Goal: Information Seeking & Learning: Learn about a topic

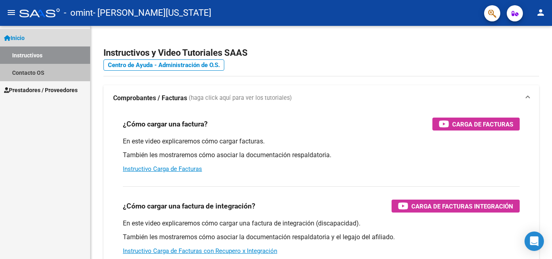
click at [36, 76] on link "Contacto OS" at bounding box center [45, 72] width 90 height 17
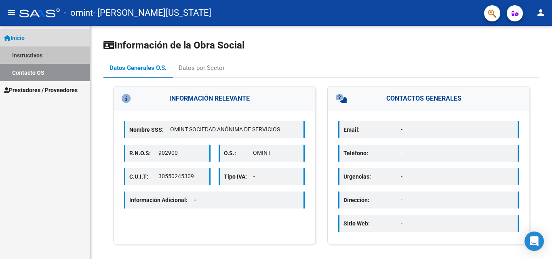
click at [29, 58] on link "Instructivos" at bounding box center [45, 55] width 90 height 17
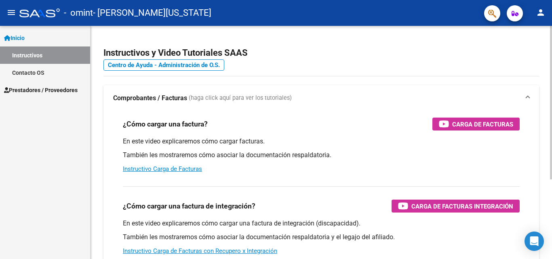
scroll to position [121, 0]
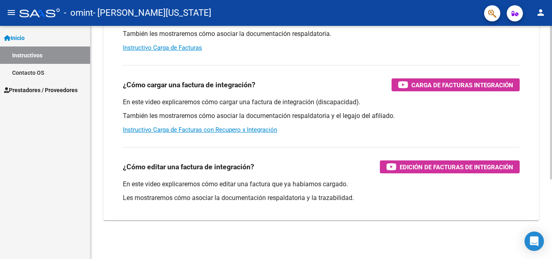
click at [552, 187] on div at bounding box center [551, 142] width 2 height 233
click at [552, 163] on div at bounding box center [551, 183] width 2 height 154
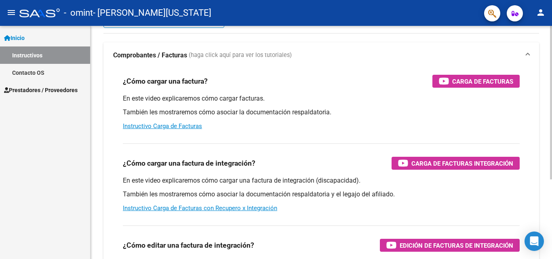
scroll to position [16, 0]
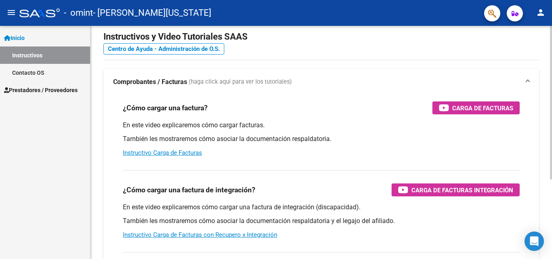
click at [551, 94] on div at bounding box center [551, 113] width 2 height 154
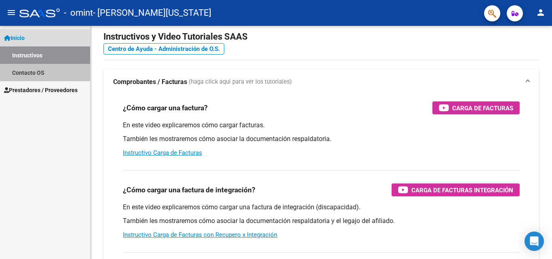
click at [19, 71] on link "Contacto OS" at bounding box center [45, 72] width 90 height 17
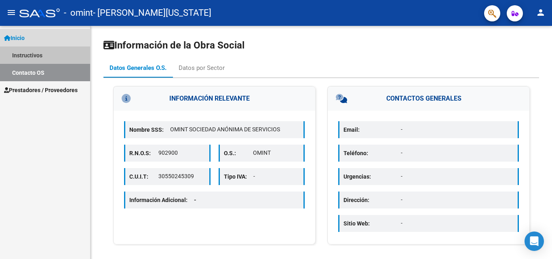
click at [51, 61] on link "Instructivos" at bounding box center [45, 55] width 90 height 17
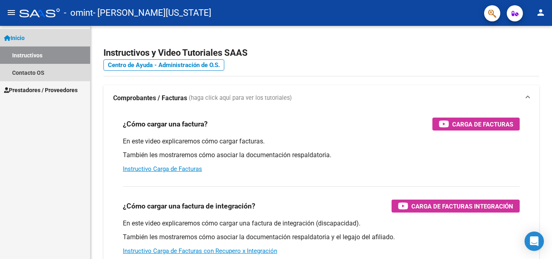
click at [15, 37] on span "Inicio" at bounding box center [14, 38] width 21 height 9
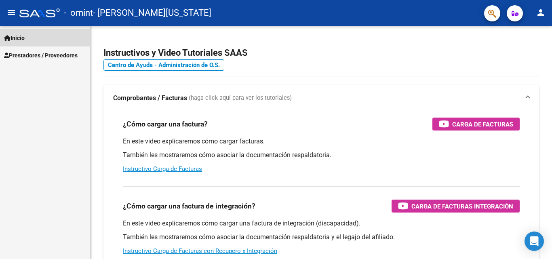
click at [15, 37] on span "Inicio" at bounding box center [14, 38] width 21 height 9
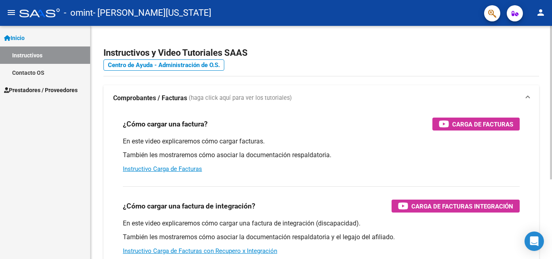
click at [541, 79] on div "Instructivos y Video Tutoriales SAAS Centro de Ayuda - Administración de O.S. C…" at bounding box center [323, 203] width 464 height 355
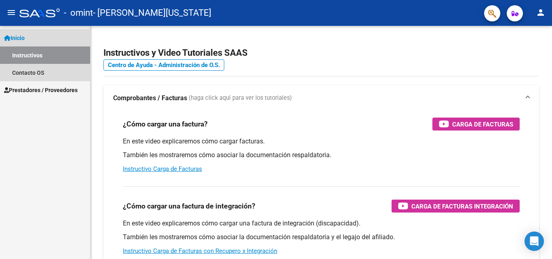
click at [32, 37] on link "Inicio" at bounding box center [45, 37] width 90 height 17
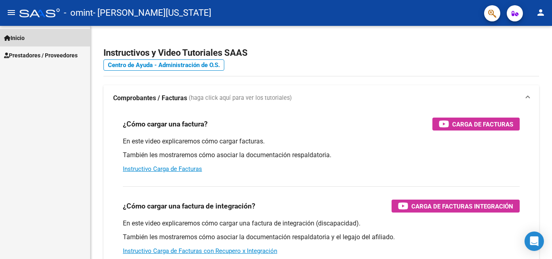
click at [32, 37] on link "Inicio" at bounding box center [45, 37] width 90 height 17
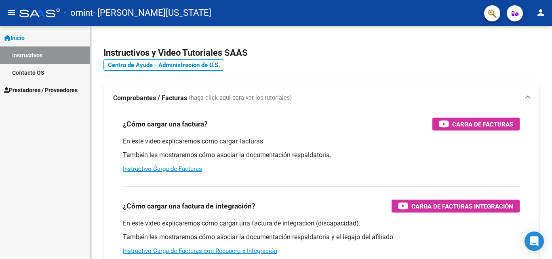
click at [32, 94] on span "Prestadores / Proveedores" at bounding box center [41, 90] width 74 height 9
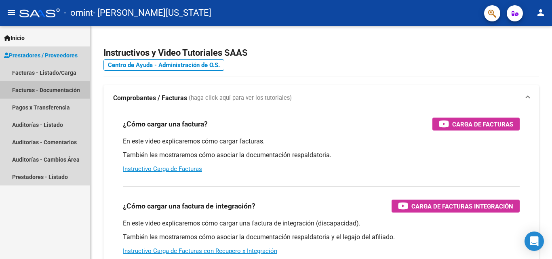
click at [47, 89] on link "Facturas - Documentación" at bounding box center [45, 89] width 90 height 17
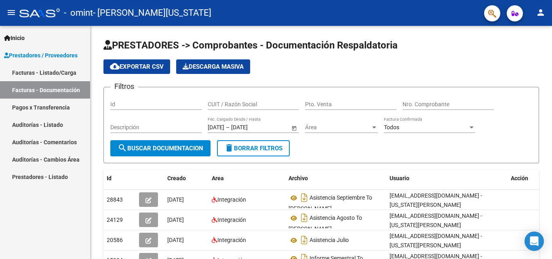
click at [59, 108] on link "Pagos x Transferencia" at bounding box center [45, 107] width 90 height 17
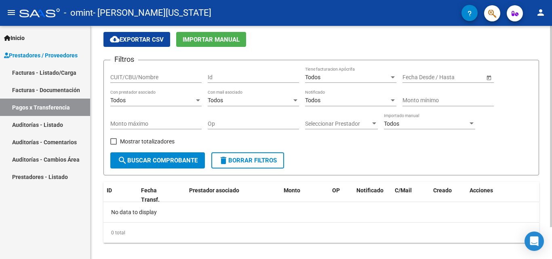
scroll to position [30, 0]
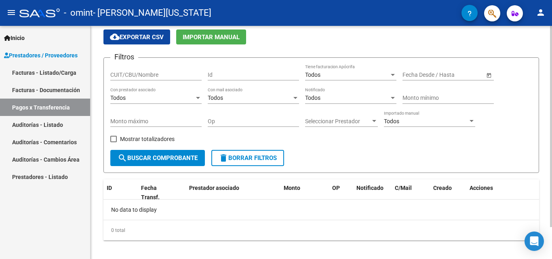
click at [550, 125] on div "PRESTADORES -> Pagos por Transferencia (alt+p) cloud_download Exportar CSV Impo…" at bounding box center [323, 131] width 464 height 271
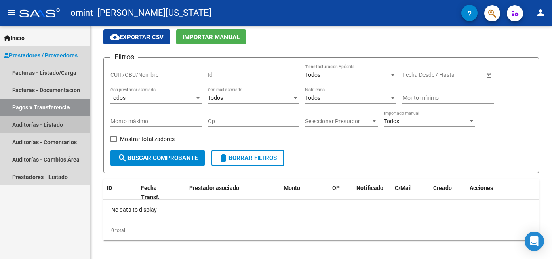
click at [65, 123] on link "Auditorías - Listado" at bounding box center [45, 124] width 90 height 17
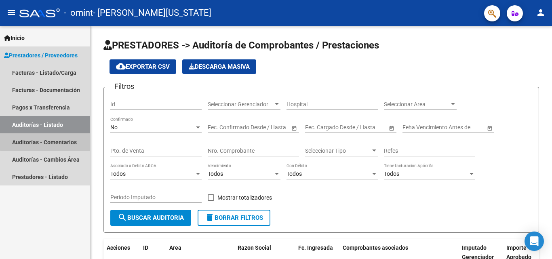
click at [60, 140] on link "Auditorías - Comentarios" at bounding box center [45, 141] width 90 height 17
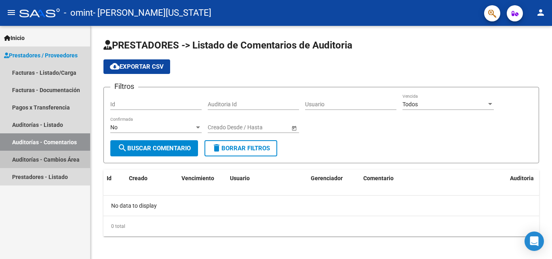
click at [60, 161] on link "Auditorías - Cambios Área" at bounding box center [45, 159] width 90 height 17
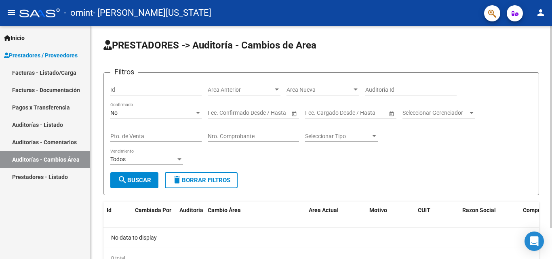
click at [488, 98] on div "PRESTADORES -> Auditoría - Cambios de Area Filtros Id Area Anterior Area [GEOGR…" at bounding box center [323, 160] width 464 height 269
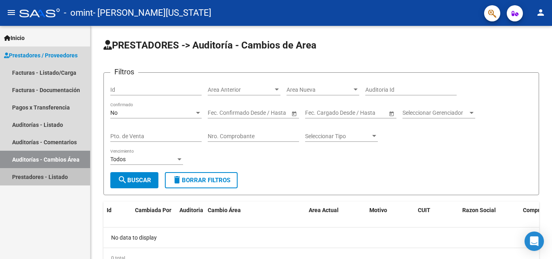
click at [34, 181] on link "Prestadores - Listado" at bounding box center [45, 176] width 90 height 17
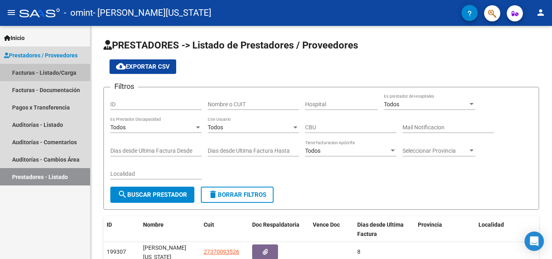
click at [32, 73] on link "Facturas - Listado/Carga" at bounding box center [45, 72] width 90 height 17
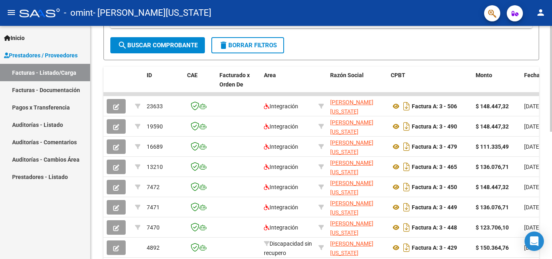
scroll to position [231, 0]
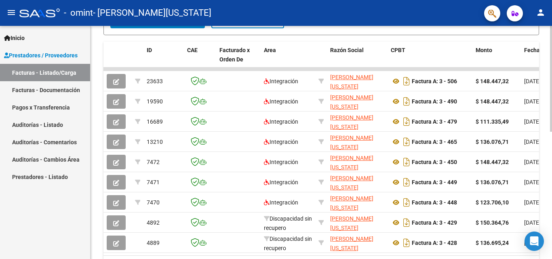
click at [536, 223] on div "Video tutorial PRESTADORES -> Listado de CPBTs Emitidos por Prestadores / Prove…" at bounding box center [323, 48] width 464 height 507
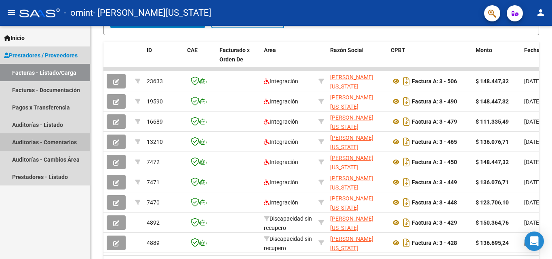
click at [61, 141] on link "Auditorías - Comentarios" at bounding box center [45, 141] width 90 height 17
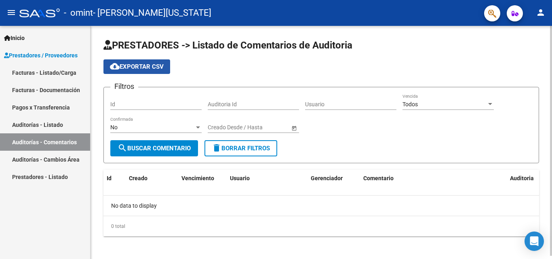
drag, startPoint x: 140, startPoint y: 63, endPoint x: 123, endPoint y: 67, distance: 17.8
click at [123, 67] on span "cloud_download Exportar CSV" at bounding box center [137, 66] width 54 height 7
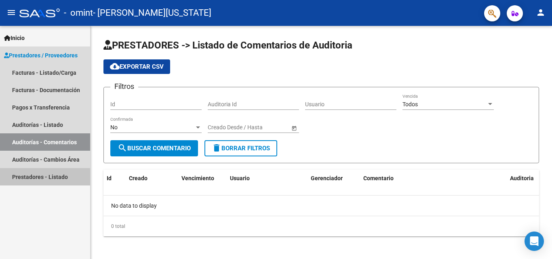
click at [22, 180] on link "Prestadores - Listado" at bounding box center [45, 176] width 90 height 17
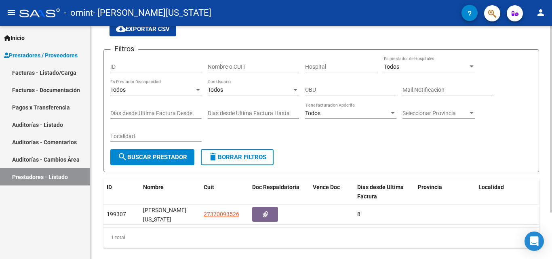
scroll to position [2, 0]
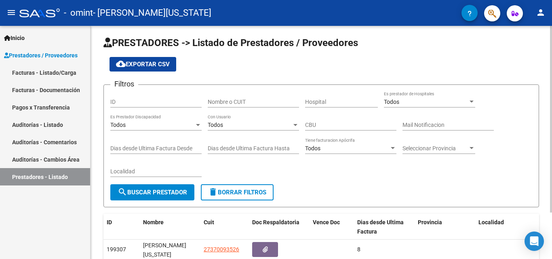
click at [552, 55] on div at bounding box center [551, 121] width 2 height 187
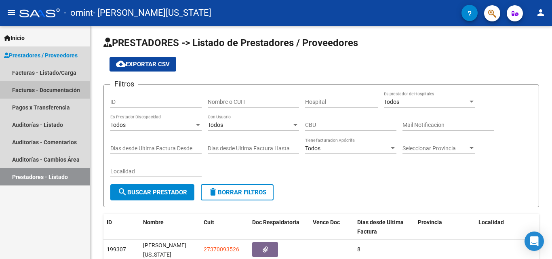
click at [50, 90] on link "Facturas - Documentación" at bounding box center [45, 89] width 90 height 17
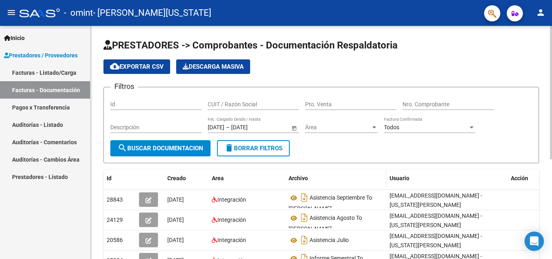
click at [290, 170] on datatable-header-cell "Archivo" at bounding box center [336, 178] width 101 height 17
click at [144, 151] on span "search Buscar Documentacion" at bounding box center [161, 148] width 86 height 7
click at [15, 42] on span "Inicio" at bounding box center [14, 38] width 21 height 9
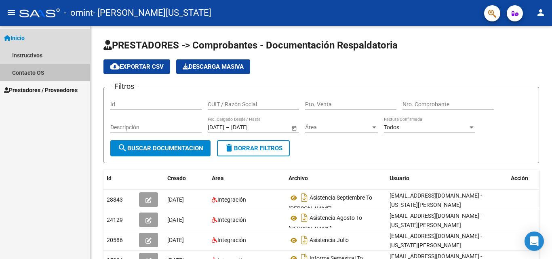
click at [16, 76] on link "Contacto OS" at bounding box center [45, 72] width 90 height 17
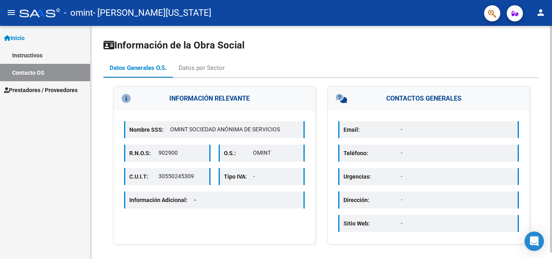
click at [552, 49] on div at bounding box center [551, 139] width 2 height 227
click at [541, 11] on mat-icon "person" at bounding box center [541, 13] width 10 height 10
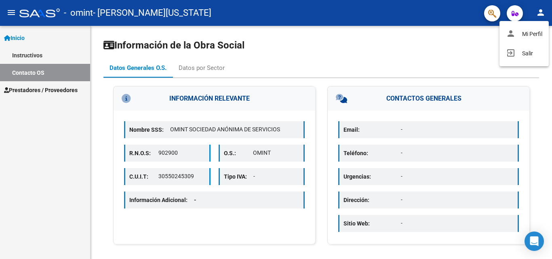
click at [449, 51] on div at bounding box center [276, 129] width 552 height 259
click at [8, 17] on mat-icon "menu" at bounding box center [11, 13] width 10 height 10
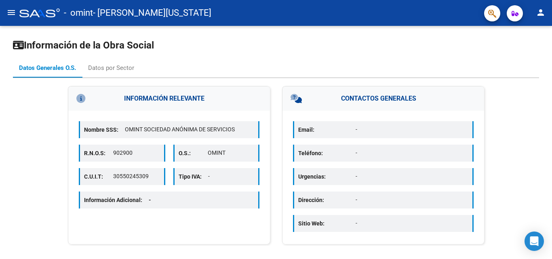
click at [8, 17] on mat-icon "menu" at bounding box center [11, 13] width 10 height 10
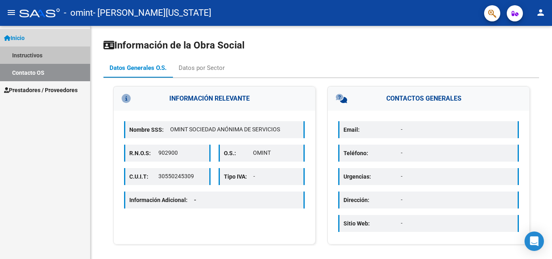
click at [14, 53] on link "Instructivos" at bounding box center [45, 55] width 90 height 17
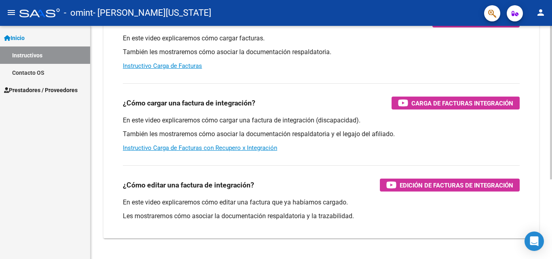
scroll to position [121, 0]
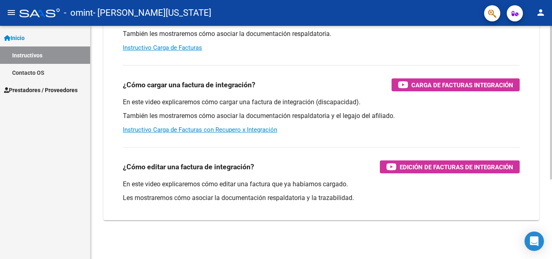
click at [529, 259] on html "menu - omint - [PERSON_NAME][US_STATE] person Inicio Instructivos Contacto OS P…" at bounding box center [276, 129] width 552 height 259
